Goal: Check status

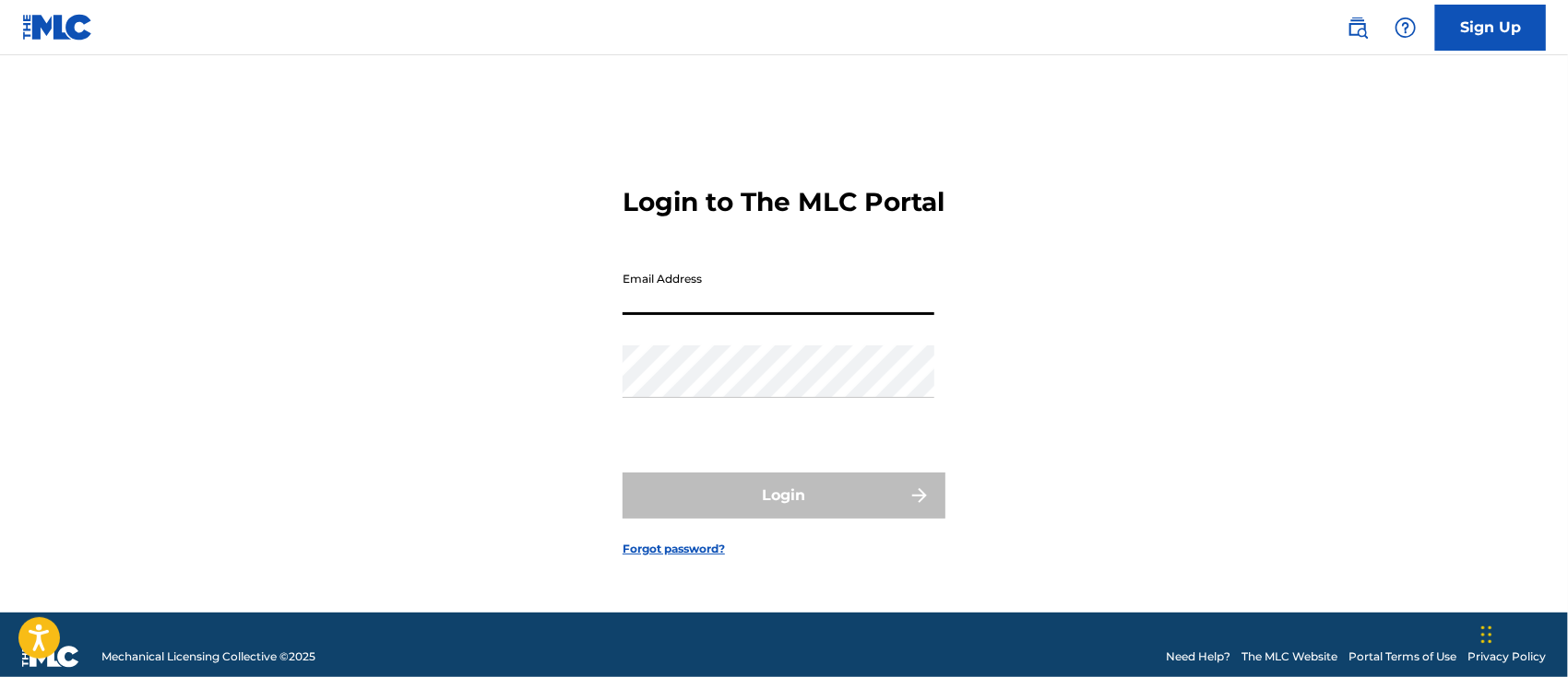
type input "[EMAIL_ADDRESS][DOMAIN_NAME]"
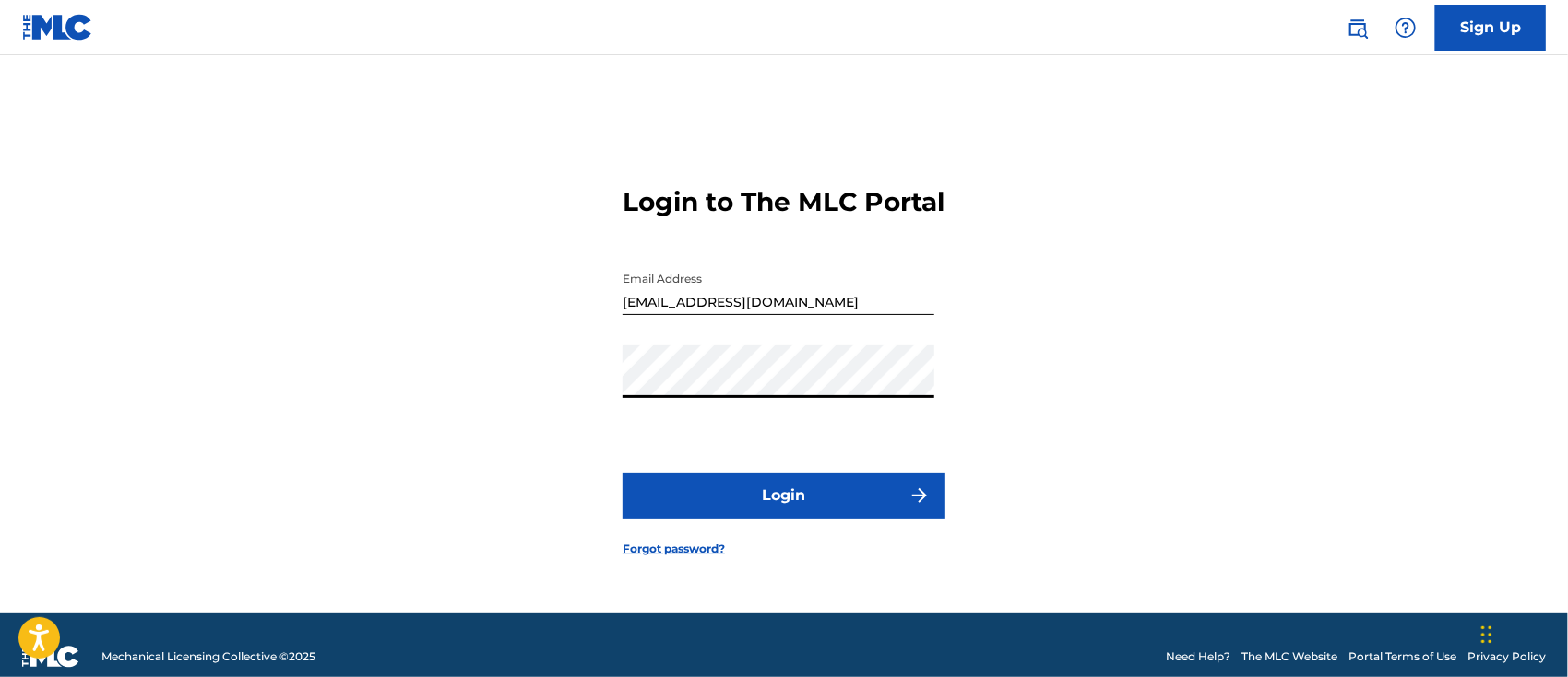
click at [789, 518] on button "Login" at bounding box center [783, 496] width 322 height 46
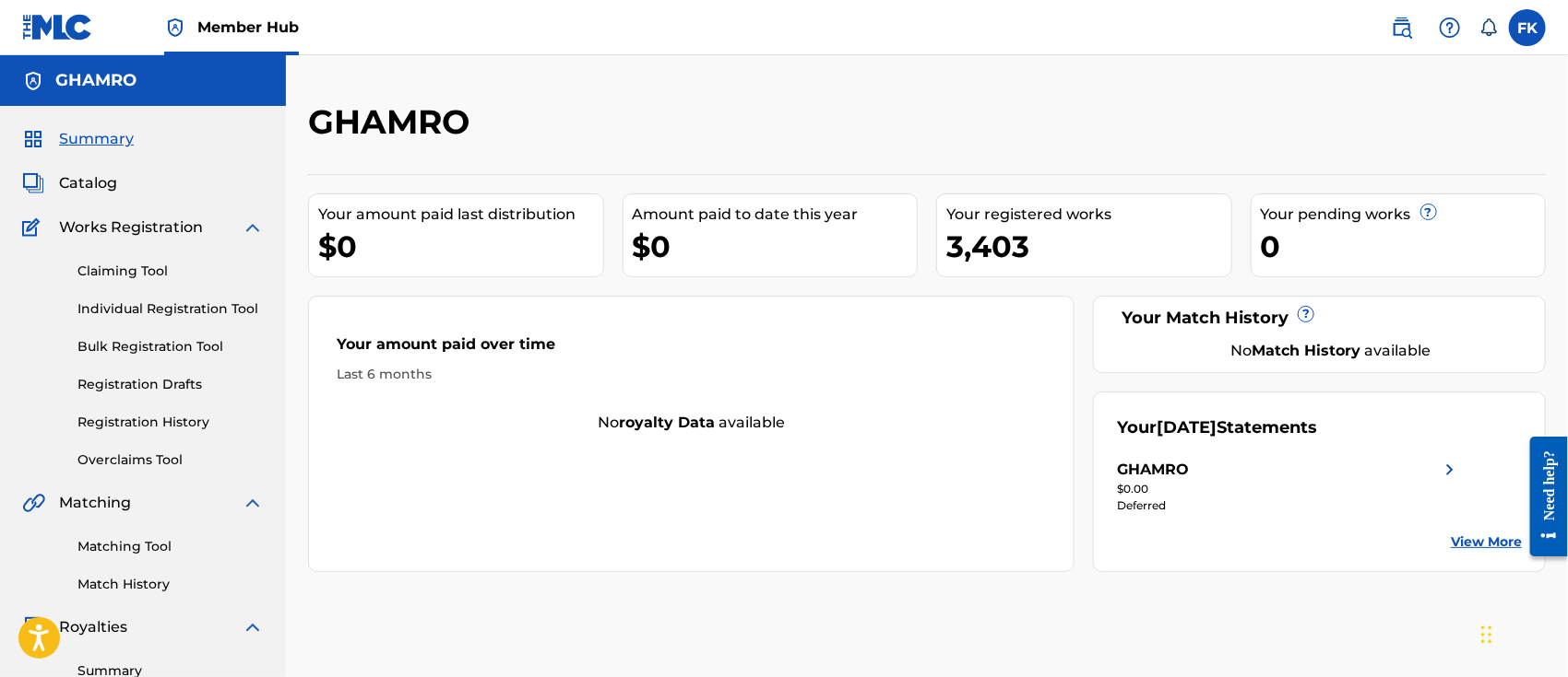
click at [250, 224] on img at bounding box center [252, 228] width 22 height 22
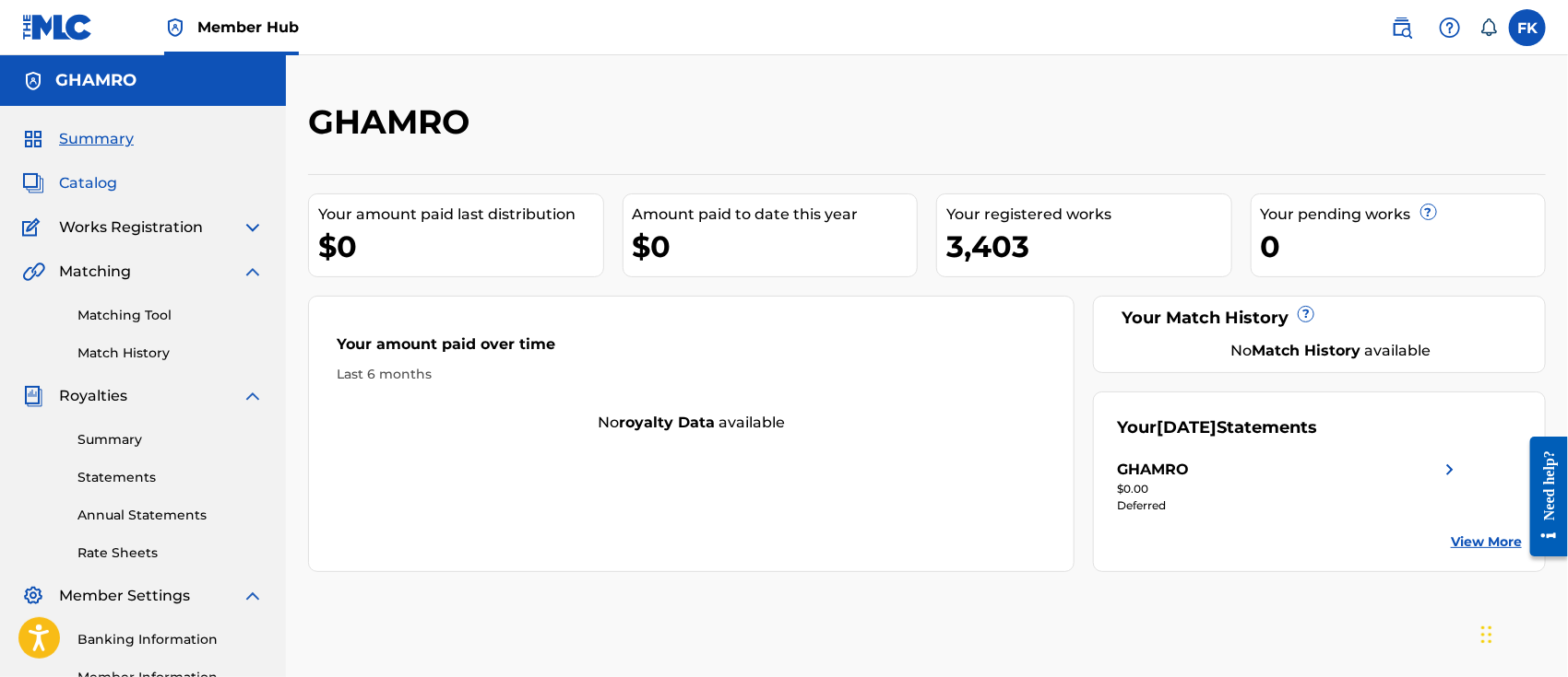
click at [102, 190] on span "Catalog" at bounding box center [88, 183] width 58 height 22
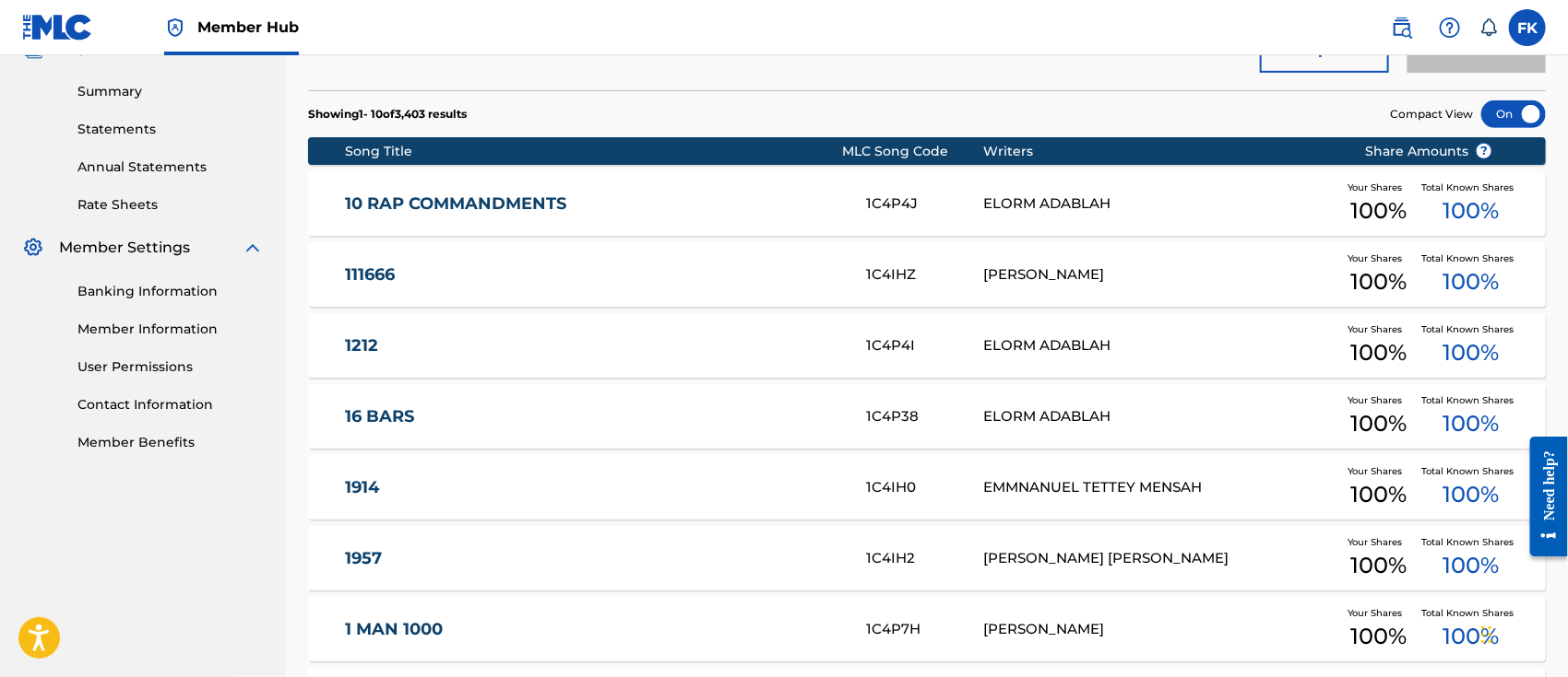
scroll to position [355, 0]
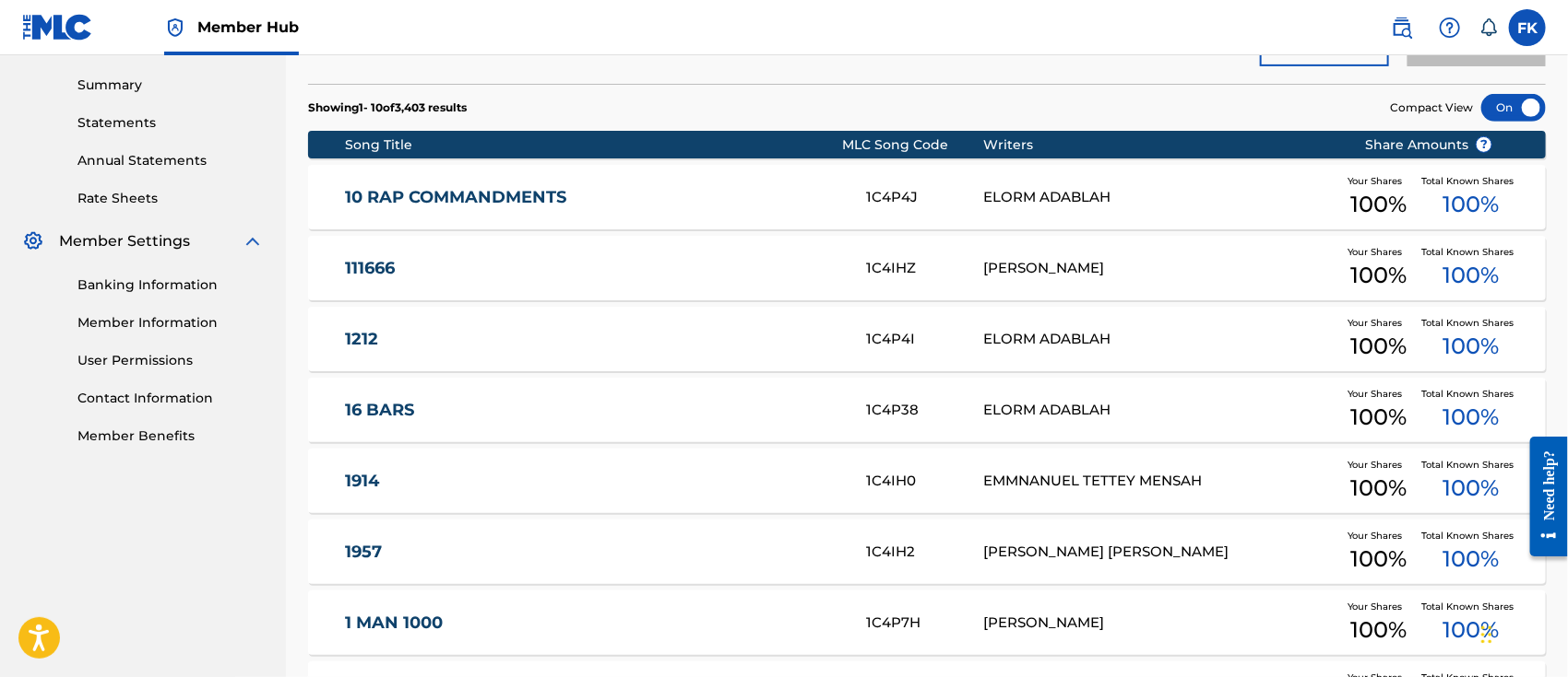
click at [253, 240] on img at bounding box center [252, 241] width 22 height 22
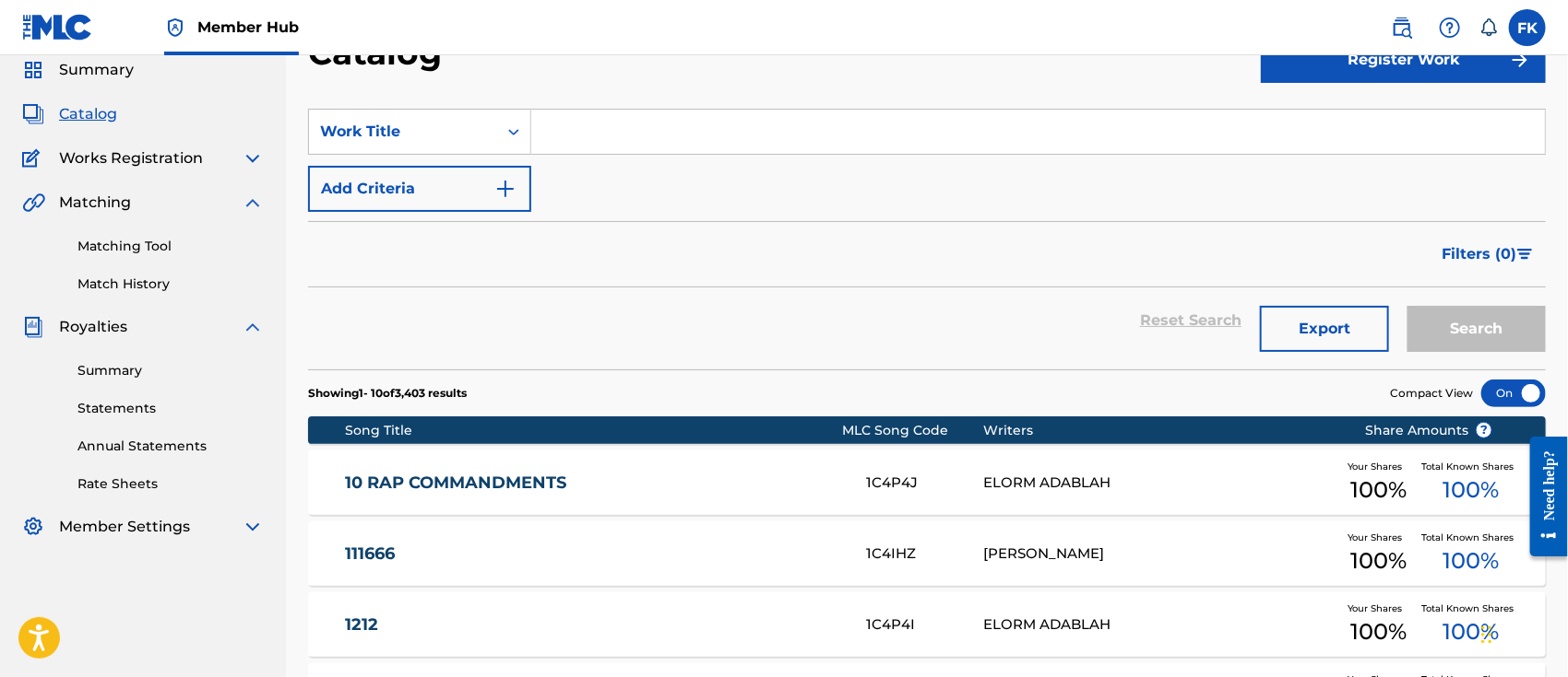
scroll to position [71, 0]
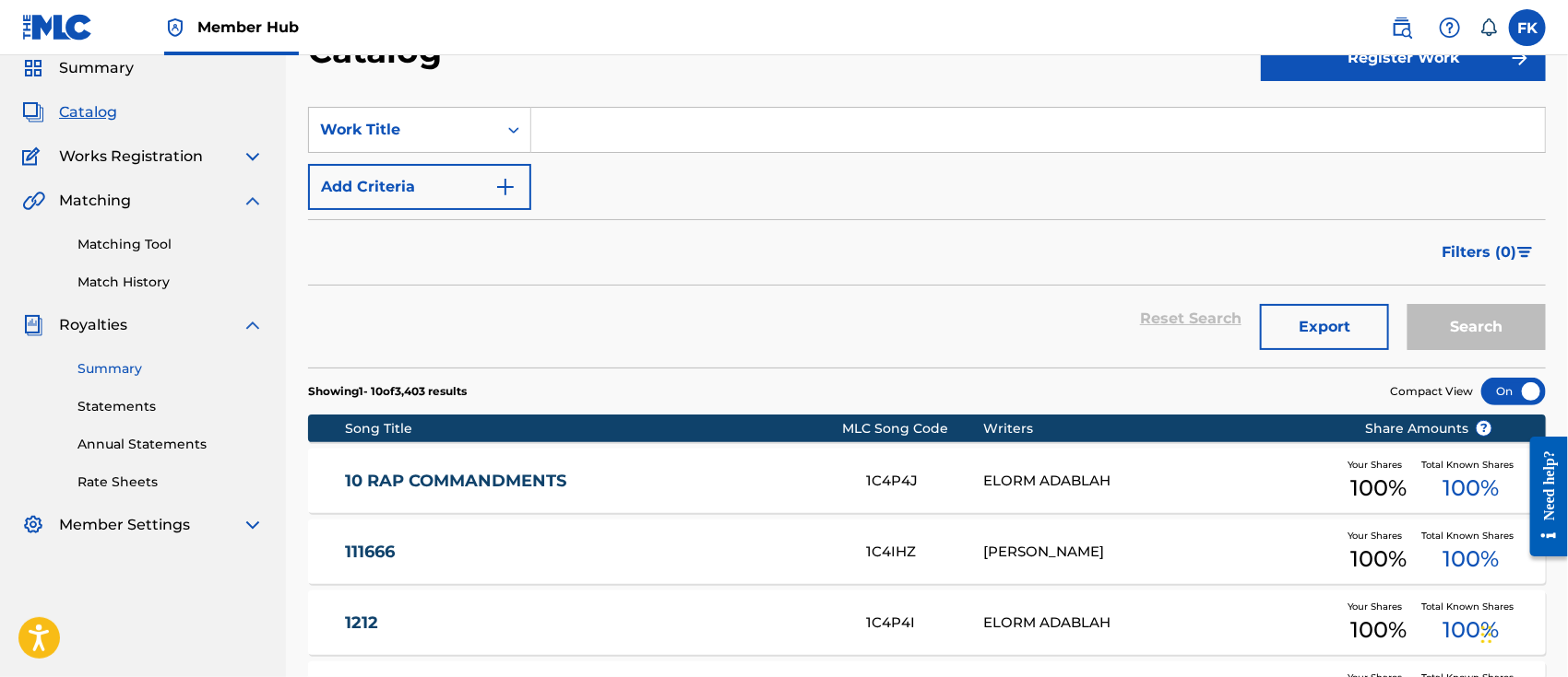
click at [121, 365] on link "Summary" at bounding box center [171, 370] width 186 height 20
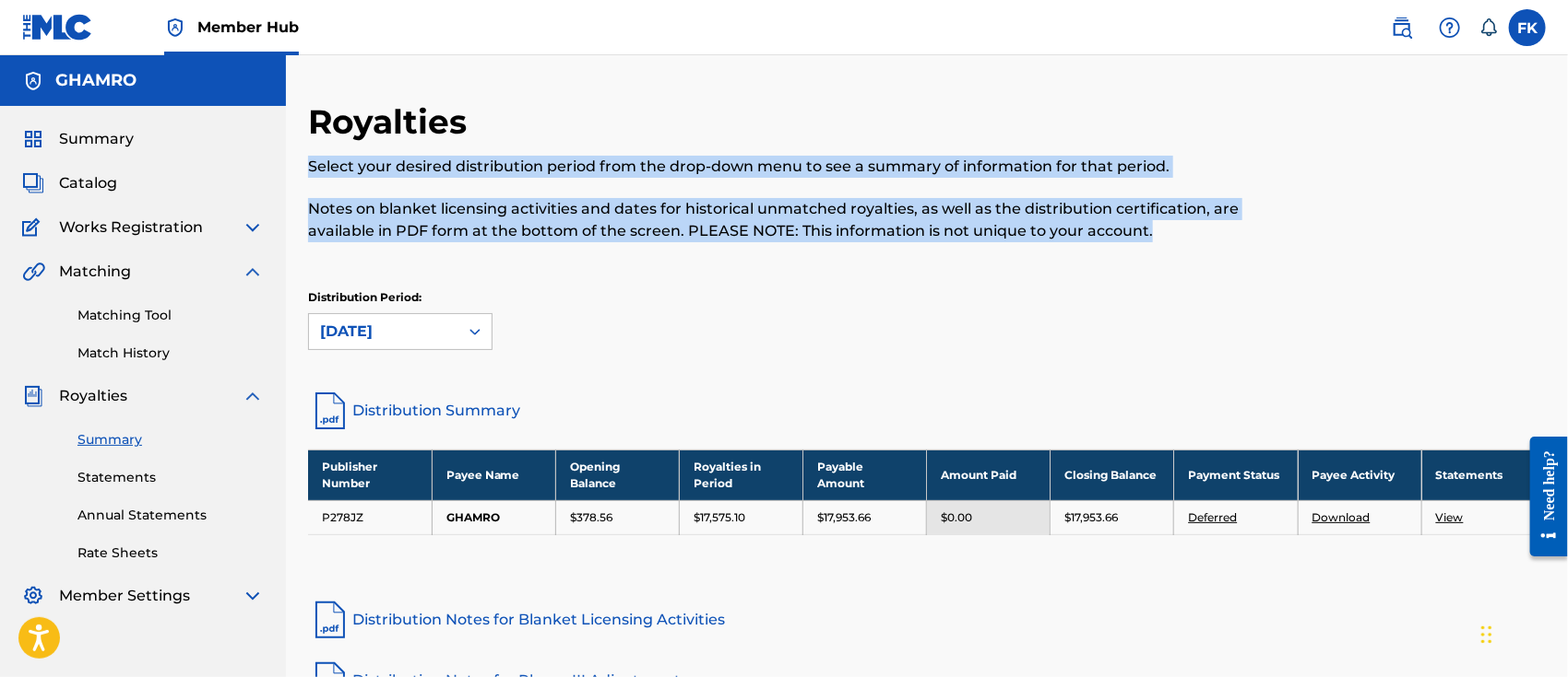
drag, startPoint x: 307, startPoint y: 165, endPoint x: 1195, endPoint y: 233, distance: 890.6
click at [1195, 233] on div "Select your desired distribution period from the drop-down menu to see a summar…" at bounding box center [784, 199] width 953 height 87
click at [1055, 307] on div "Distribution Period: [DATE]" at bounding box center [926, 320] width 1238 height 61
